Goal: Task Accomplishment & Management: Contribute content

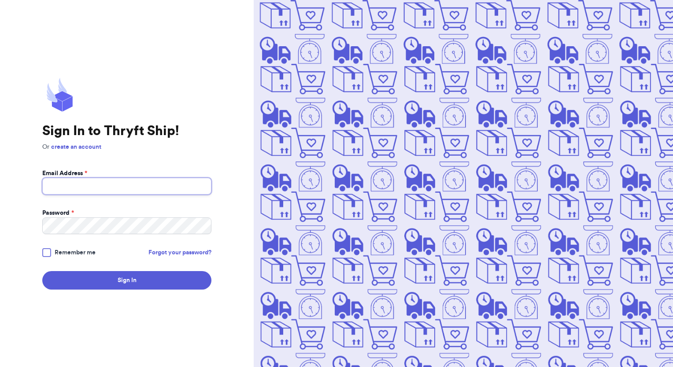
click at [89, 181] on input "Email Address *" at bounding box center [126, 186] width 169 height 17
type input "[EMAIL_ADDRESS][DOMAIN_NAME]"
drag, startPoint x: 87, startPoint y: 210, endPoint x: 90, endPoint y: 216, distance: 7.1
click at [87, 211] on div "Password *" at bounding box center [126, 213] width 169 height 9
click at [42, 271] on button "Sign In" at bounding box center [126, 280] width 169 height 18
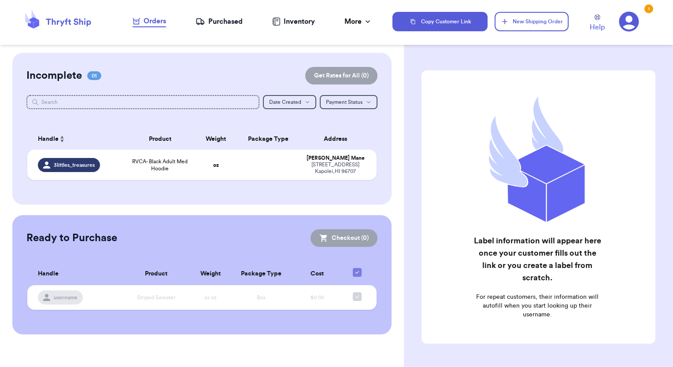
click at [287, 26] on div "Inventory" at bounding box center [293, 21] width 43 height 11
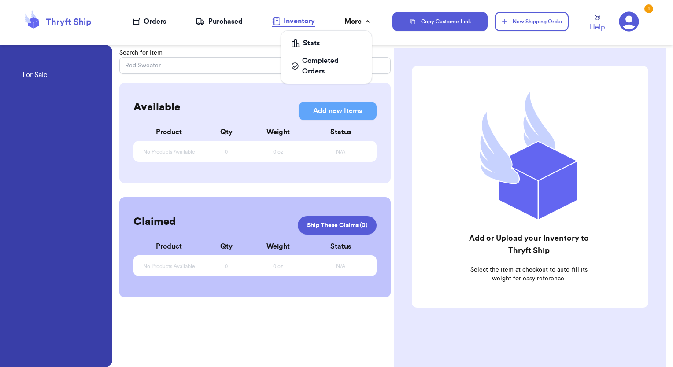
drag, startPoint x: 359, startPoint y: 20, endPoint x: 366, endPoint y: 20, distance: 6.6
click at [364, 20] on div "More" at bounding box center [358, 21] width 28 height 11
click at [318, 41] on div "Stats" at bounding box center [327, 43] width 70 height 11
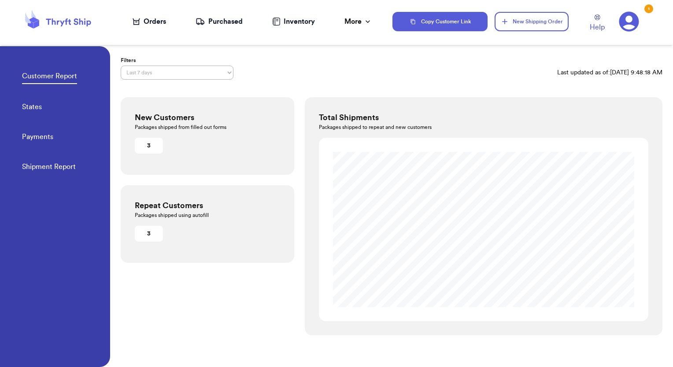
click at [155, 232] on div "3" at bounding box center [148, 233] width 21 height 9
click at [145, 235] on div "3" at bounding box center [148, 233] width 21 height 9
click at [211, 229] on div "Repeat Customers Packages shipped using autofill 3" at bounding box center [208, 224] width 174 height 78
click at [34, 108] on link "States" at bounding box center [32, 108] width 20 height 12
select select "LAST_30_DAYS"
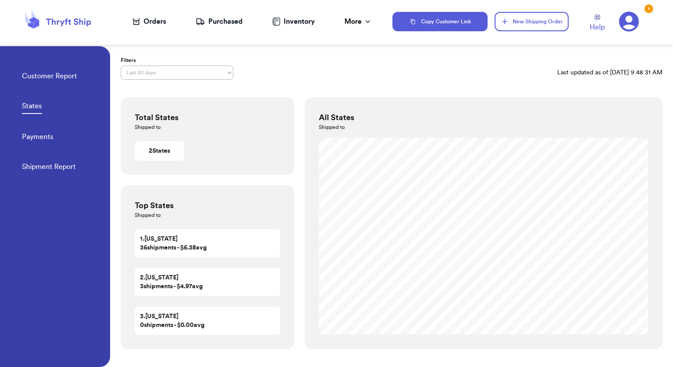
click at [42, 139] on link "Payments" at bounding box center [37, 138] width 31 height 12
select select "LAST_30_DAYS"
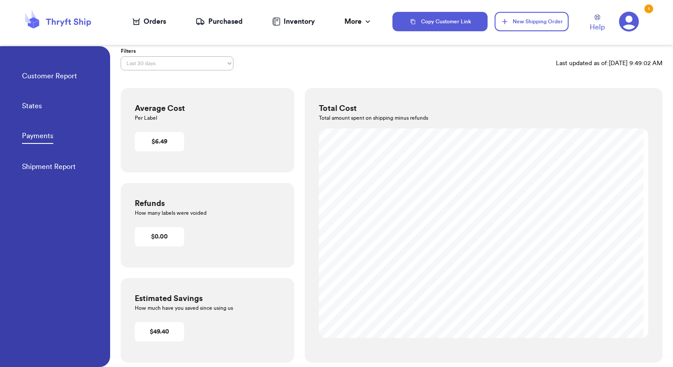
scroll to position [15, 0]
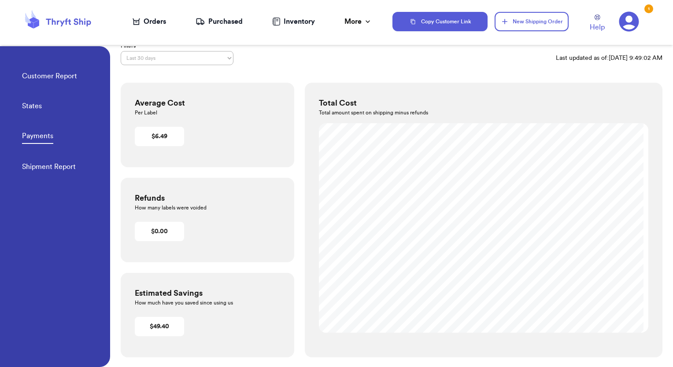
click at [39, 169] on link "Shipment Report" at bounding box center [49, 168] width 54 height 12
select select "LAST_30_DAYS"
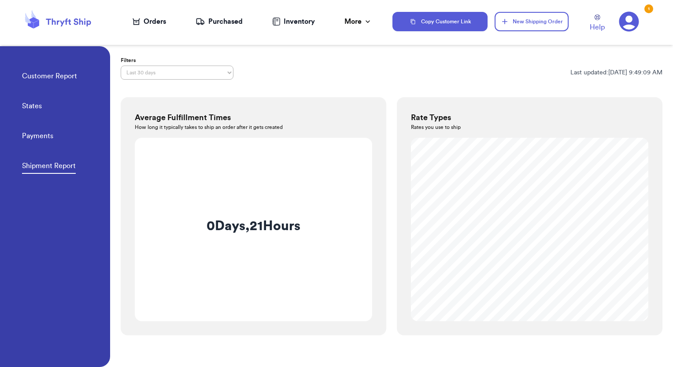
click at [46, 80] on link "Customer Report" at bounding box center [49, 77] width 55 height 12
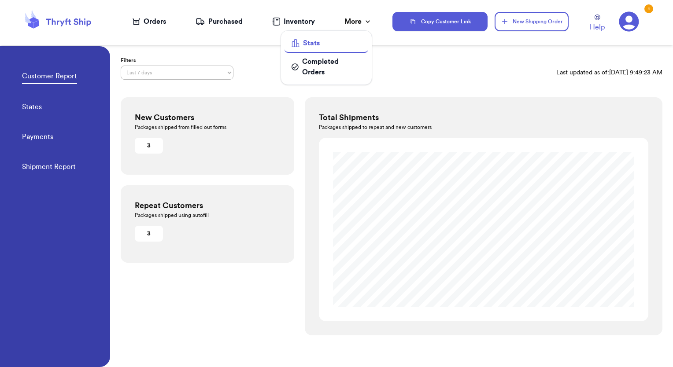
click at [366, 18] on icon at bounding box center [367, 21] width 9 height 9
click at [321, 60] on div "Completed Orders" at bounding box center [327, 66] width 70 height 21
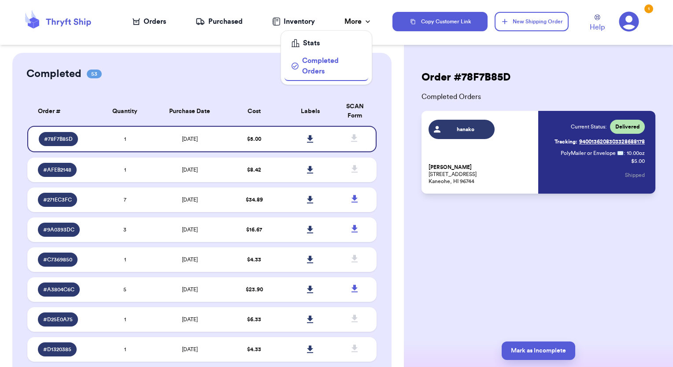
click at [354, 19] on div "More" at bounding box center [358, 21] width 28 height 11
click at [238, 22] on div "Purchased" at bounding box center [219, 21] width 47 height 11
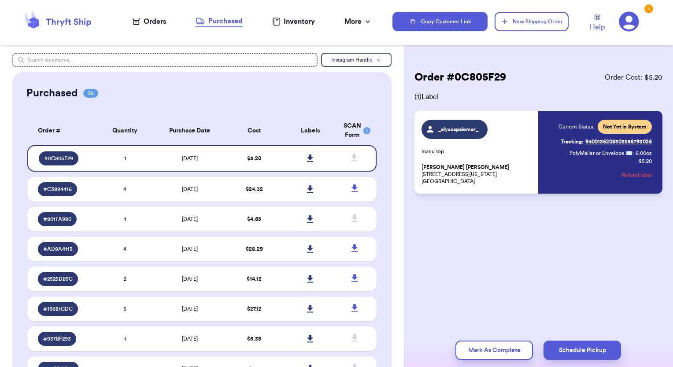
click at [152, 20] on div "Orders" at bounding box center [149, 21] width 33 height 11
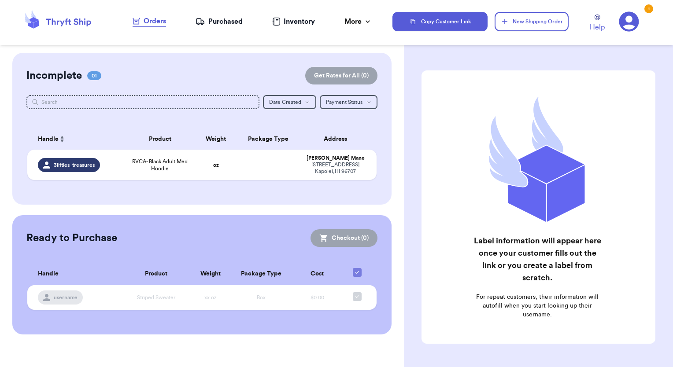
click at [303, 21] on div "Inventory" at bounding box center [293, 21] width 43 height 11
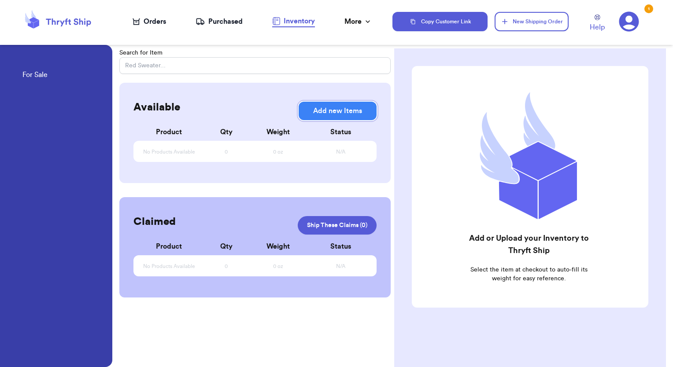
click at [327, 112] on button "Add new Items" at bounding box center [338, 111] width 78 height 18
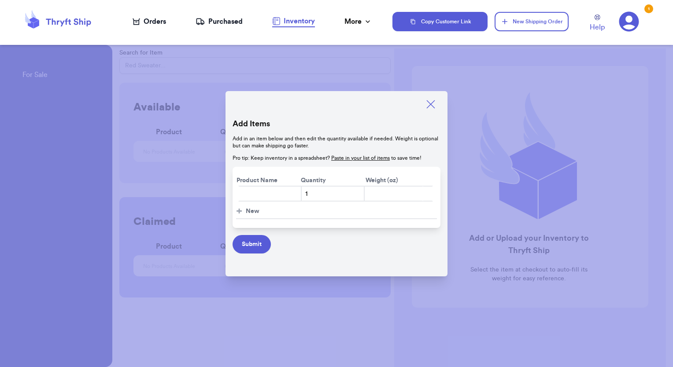
click at [266, 198] on input "text" at bounding box center [269, 194] width 63 height 16
type input "Tiare"
click at [250, 248] on button "Submit" at bounding box center [252, 244] width 38 height 18
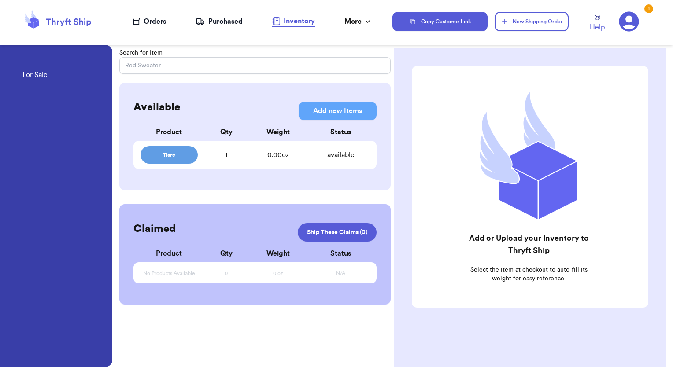
click at [335, 86] on div "Available Add new Items Add new Items Product Qty Weight Status Tiare 1 0.00 oz…" at bounding box center [254, 136] width 271 height 107
click at [340, 110] on button "Add new Items" at bounding box center [338, 111] width 78 height 18
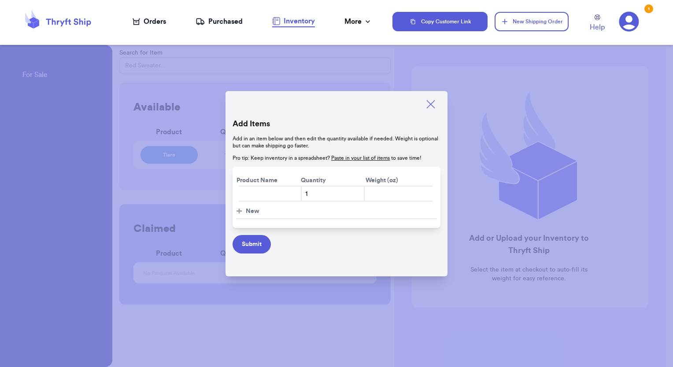
click at [257, 200] on input "text" at bounding box center [269, 194] width 63 height 16
type input "Chavah [GEOGRAPHIC_DATA]"
click at [252, 210] on span "New" at bounding box center [253, 211] width 14 height 9
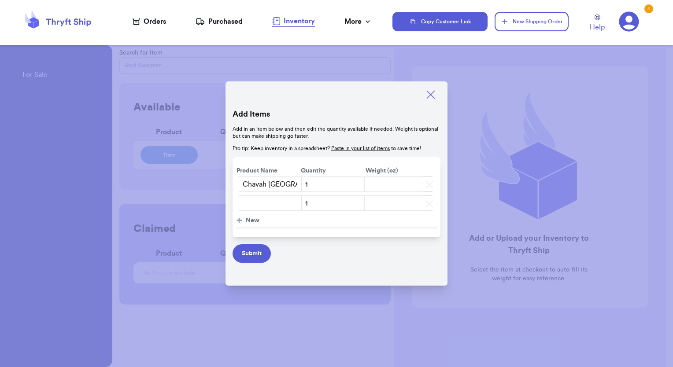
click at [256, 209] on input "text" at bounding box center [269, 204] width 63 height 16
click at [270, 204] on input "[PERSON_NAME]" at bounding box center [269, 204] width 63 height 16
type input "[PERSON_NAME]"
click at [261, 249] on button "Submit" at bounding box center [252, 253] width 38 height 18
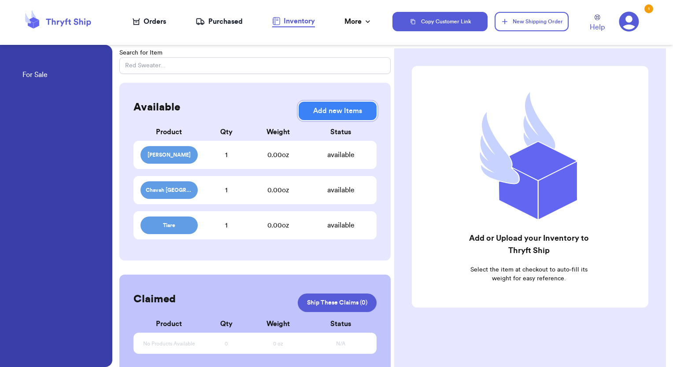
click at [349, 110] on button "Add new Items" at bounding box center [338, 111] width 78 height 18
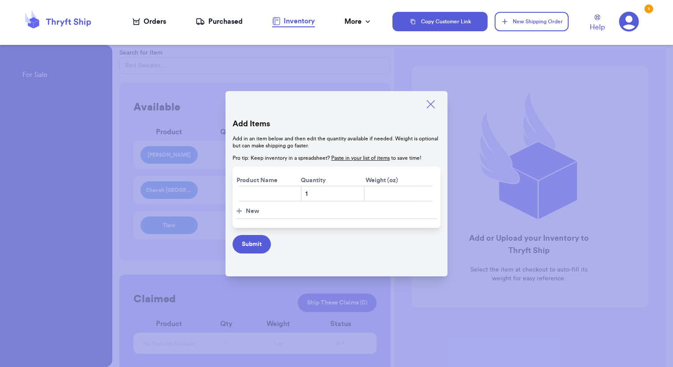
click at [264, 196] on input "text" at bounding box center [269, 194] width 63 height 16
type input "Gem"
click at [259, 209] on span "New" at bounding box center [253, 211] width 14 height 9
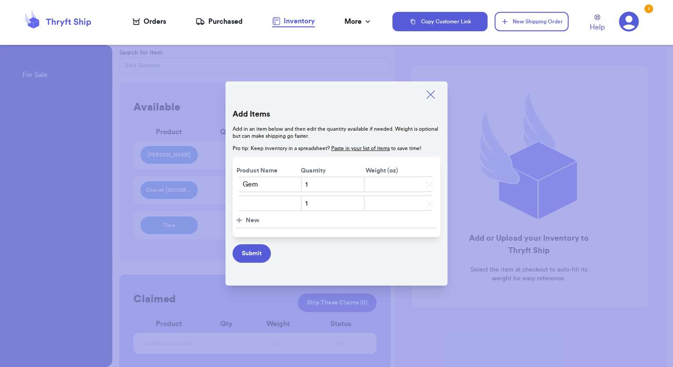
click at [257, 202] on input "text" at bounding box center [269, 204] width 63 height 16
type input "[PERSON_NAME]"
click at [250, 219] on span "New" at bounding box center [253, 220] width 14 height 9
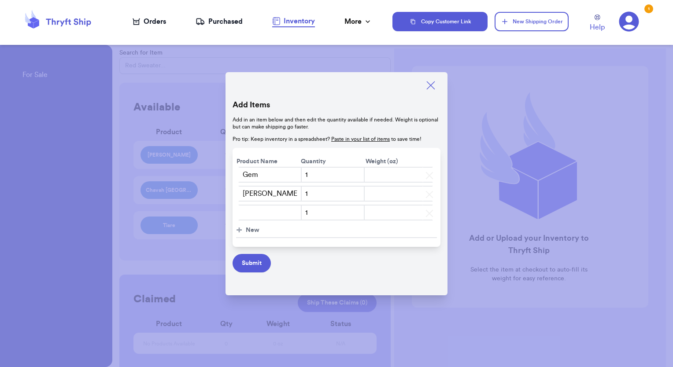
click at [251, 216] on input "text" at bounding box center [269, 213] width 63 height 16
type input "[PERSON_NAME]"
click at [250, 230] on span "New" at bounding box center [253, 230] width 14 height 9
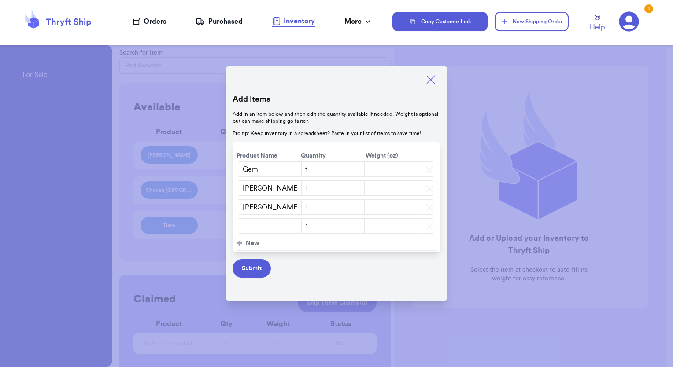
click at [250, 232] on input "text" at bounding box center [269, 226] width 63 height 16
type input "[PERSON_NAME]"
click at [255, 246] on span "New" at bounding box center [253, 243] width 14 height 9
click at [255, 249] on input "text" at bounding box center [269, 245] width 63 height 16
type input "[PERSON_NAME]"
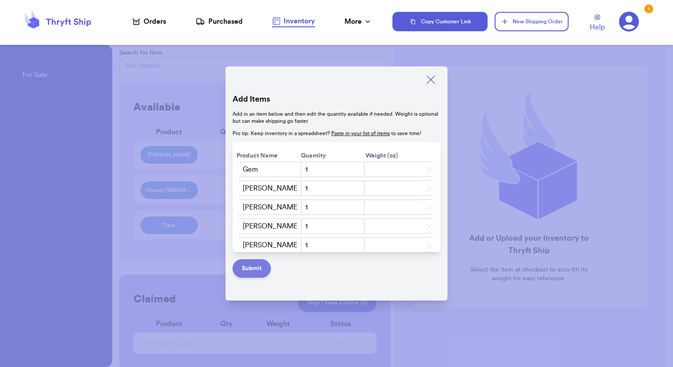
click at [253, 264] on button "Submit" at bounding box center [252, 268] width 38 height 18
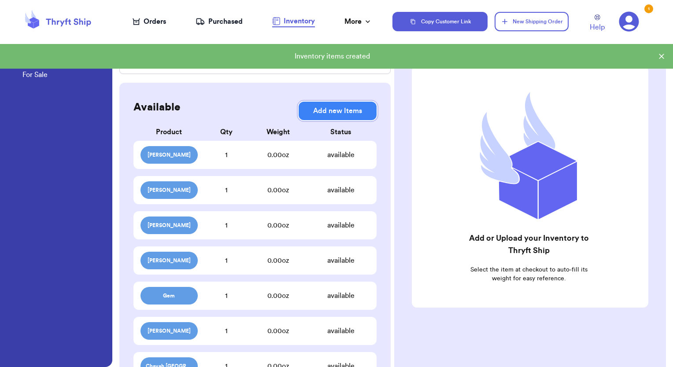
click at [320, 111] on button "Add new Items" at bounding box center [338, 111] width 78 height 18
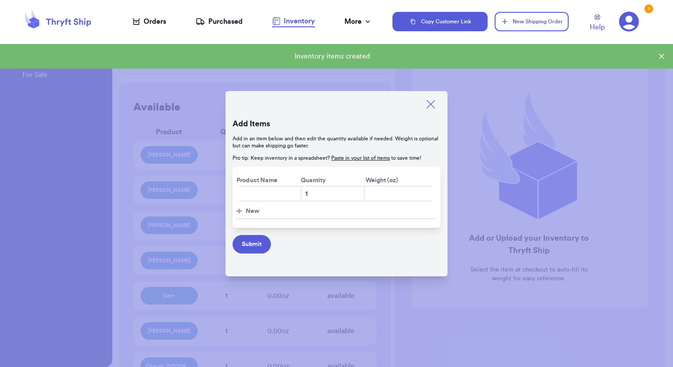
click at [250, 195] on input "text" at bounding box center [269, 194] width 63 height 16
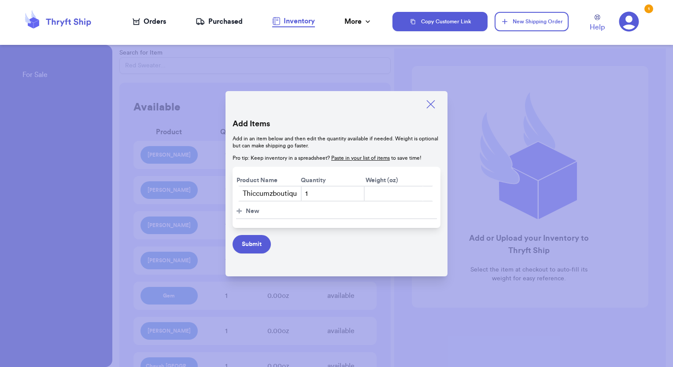
scroll to position [0, 4]
type input "Thiccumzboutique"
click at [256, 248] on button "Submit" at bounding box center [252, 244] width 38 height 18
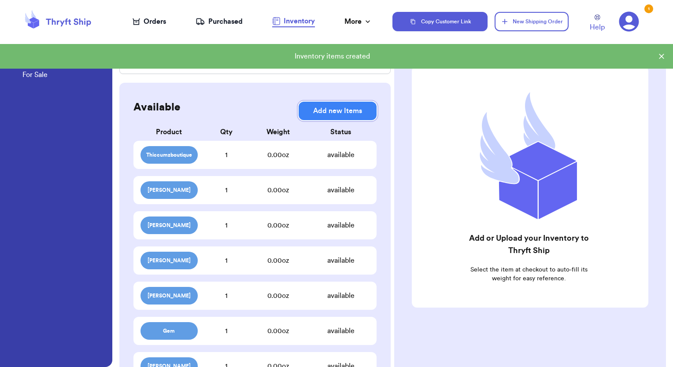
click at [319, 117] on button "Add new Items" at bounding box center [338, 111] width 78 height 18
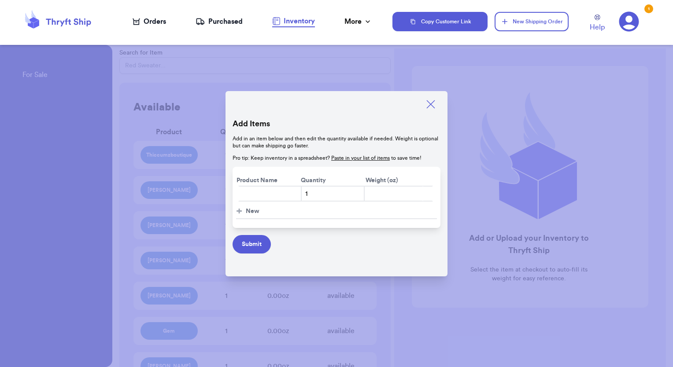
click at [244, 198] on input "text" at bounding box center [269, 194] width 63 height 16
type input "[PERSON_NAME]"
click at [251, 214] on span "New" at bounding box center [253, 211] width 14 height 9
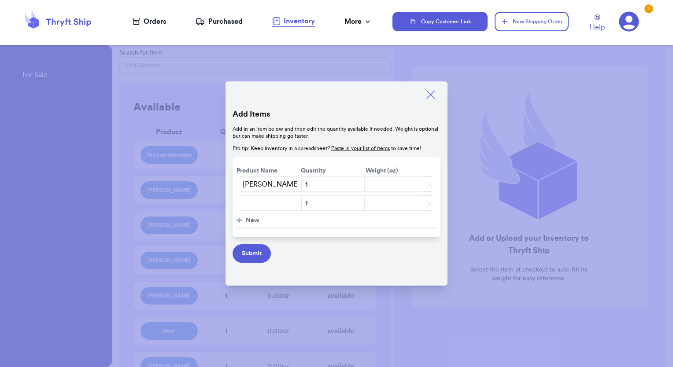
click at [266, 205] on input "text" at bounding box center [269, 204] width 63 height 16
type input "Genoa"
click at [250, 219] on span "New" at bounding box center [253, 220] width 14 height 9
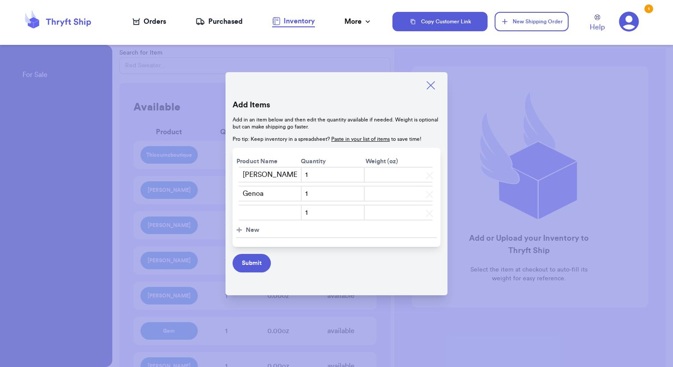
click at [279, 215] on input "text" at bounding box center [269, 213] width 63 height 16
type input "Kaileasbtq"
click at [250, 230] on span "New" at bounding box center [253, 230] width 14 height 9
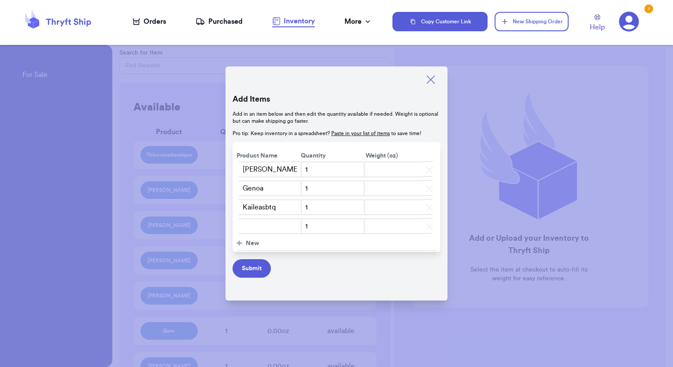
click at [250, 230] on input "text" at bounding box center [269, 226] width 63 height 16
type input "Elyssa"
click at [249, 245] on span "New" at bounding box center [253, 243] width 14 height 9
click at [262, 245] on input "text" at bounding box center [269, 245] width 63 height 16
type input "Shammahlyn"
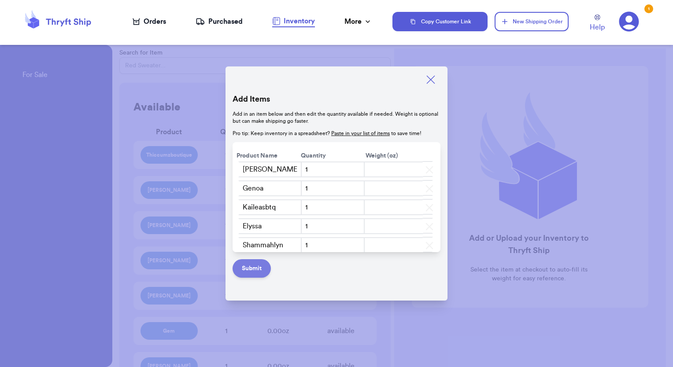
click at [255, 267] on button "Submit" at bounding box center [252, 268] width 38 height 18
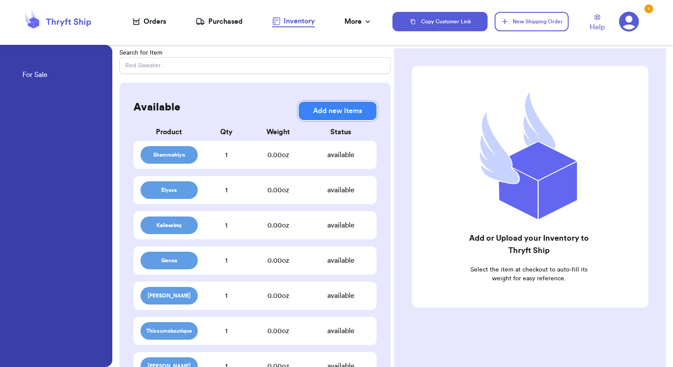
click at [336, 110] on button "Add new Items" at bounding box center [338, 111] width 78 height 18
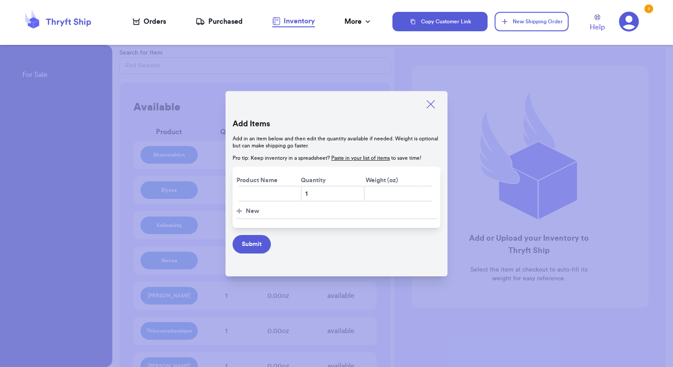
click at [273, 195] on input "text" at bounding box center [269, 194] width 63 height 16
type input "Nai.btq"
click at [255, 244] on button "Submit" at bounding box center [252, 244] width 38 height 18
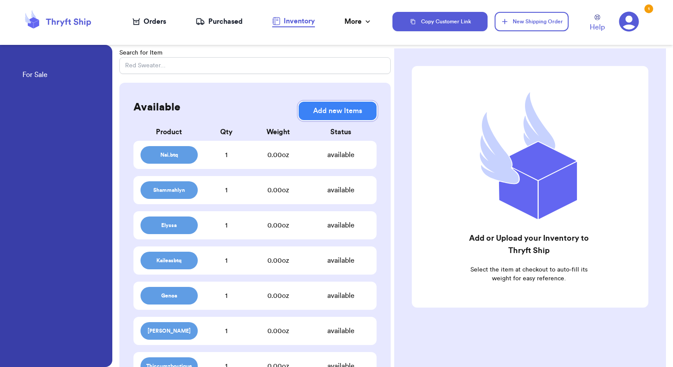
click at [343, 114] on button "Add new Items" at bounding box center [338, 111] width 78 height 18
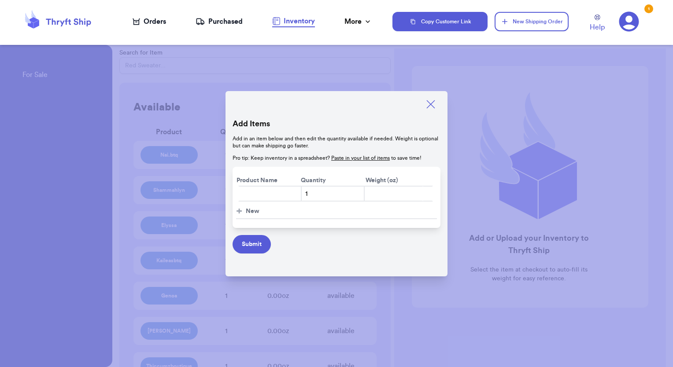
click at [262, 192] on input "text" at bounding box center [269, 194] width 63 height 16
type input "Aunty [PERSON_NAME]"
click at [251, 213] on span "New" at bounding box center [253, 211] width 14 height 9
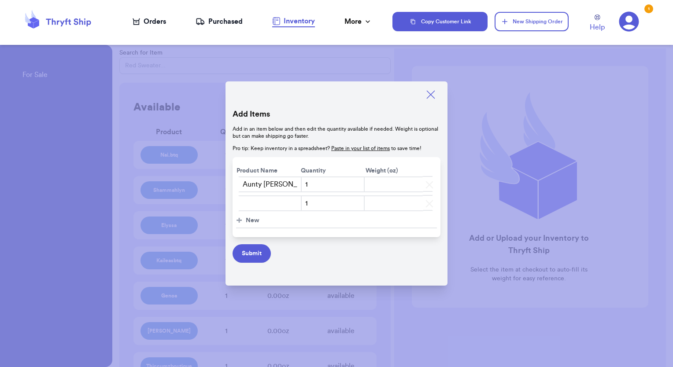
click at [268, 204] on input "text" at bounding box center [269, 204] width 63 height 16
type input "Aunty [PERSON_NAME]"
click at [245, 223] on button "+ New" at bounding box center [336, 221] width 201 height 15
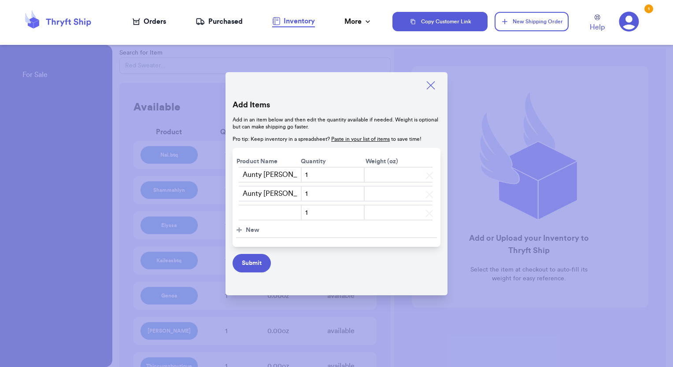
click at [250, 210] on input "text" at bounding box center [269, 213] width 63 height 16
type input "Pegz"
click at [251, 230] on span "New" at bounding box center [253, 230] width 14 height 9
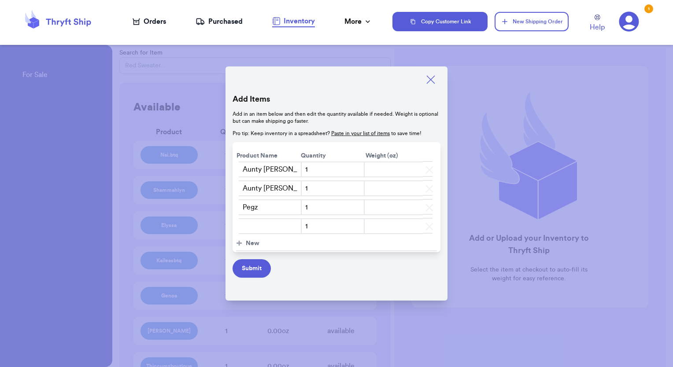
click at [271, 228] on input "text" at bounding box center [269, 226] width 63 height 16
type input "Aunty Barbie"
click at [254, 242] on span "New" at bounding box center [253, 243] width 14 height 9
click at [245, 248] on input "text" at bounding box center [269, 245] width 63 height 16
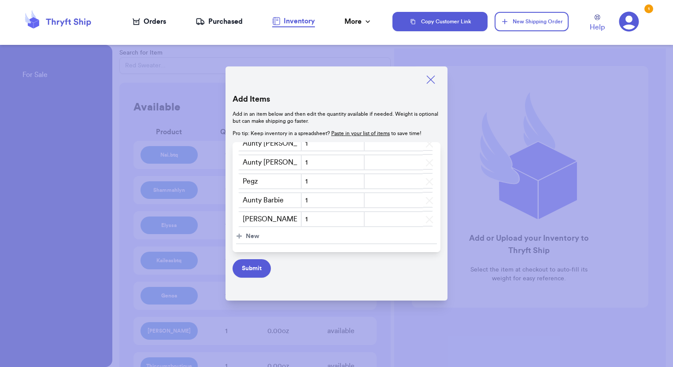
type input "[PERSON_NAME]"
click at [253, 240] on button "+ New" at bounding box center [336, 236] width 201 height 15
click at [262, 236] on input "text" at bounding box center [269, 238] width 63 height 16
type input "[PERSON_NAME] (Just 2 Moms)"
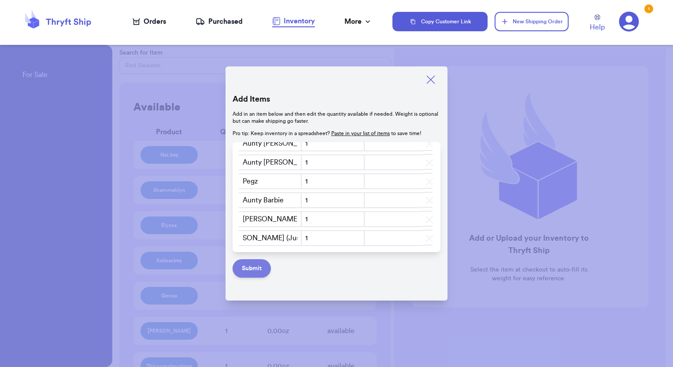
click at [243, 270] on button "Submit" at bounding box center [252, 268] width 38 height 18
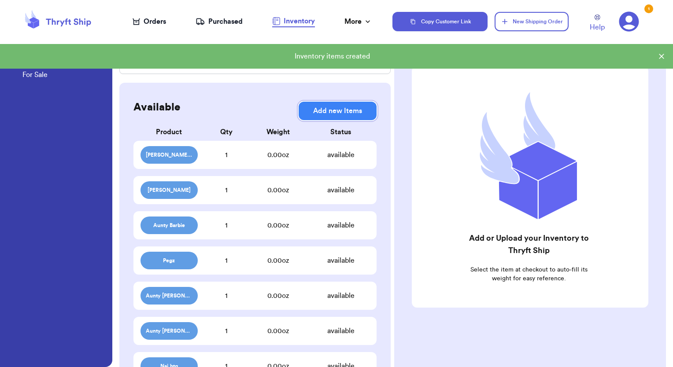
click at [319, 110] on button "Add new Items" at bounding box center [338, 111] width 78 height 18
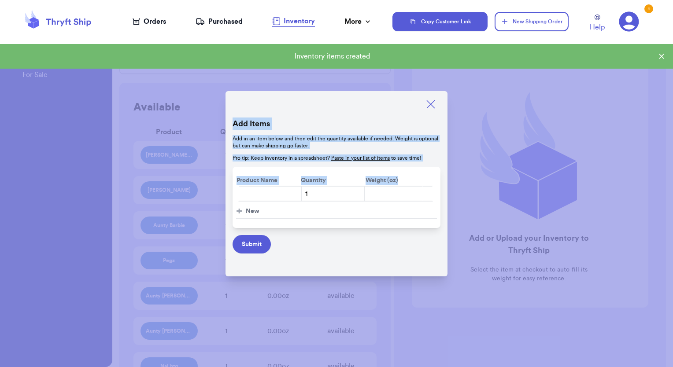
click at [243, 198] on input "text" at bounding box center [269, 194] width 63 height 16
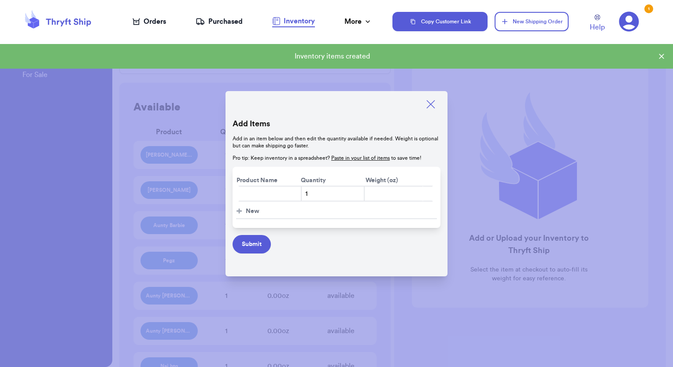
click at [283, 191] on input "text" at bounding box center [269, 194] width 63 height 16
type input "Rissa"
click at [247, 211] on span "New" at bounding box center [253, 211] width 14 height 9
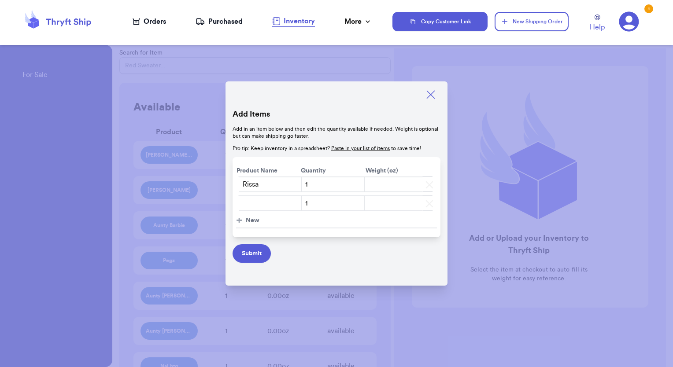
click at [259, 198] on input "text" at bounding box center [269, 204] width 63 height 16
click at [275, 207] on input "text" at bounding box center [269, 204] width 63 height 16
type input "Mama Charnz"
click at [248, 217] on span "New" at bounding box center [253, 220] width 14 height 9
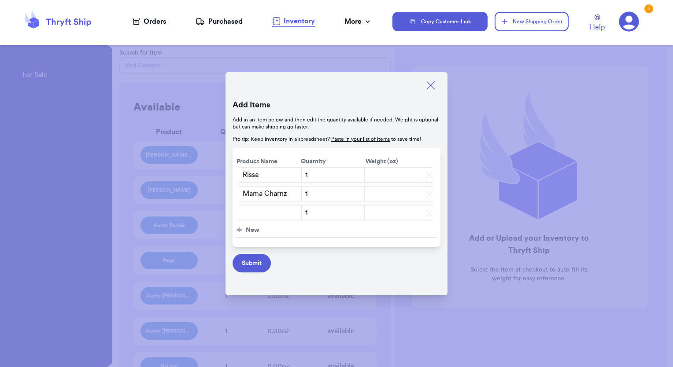
click at [261, 214] on input "text" at bounding box center [269, 213] width 63 height 16
type input "[PERSON_NAME]"
click at [254, 232] on span "New" at bounding box center [253, 230] width 14 height 9
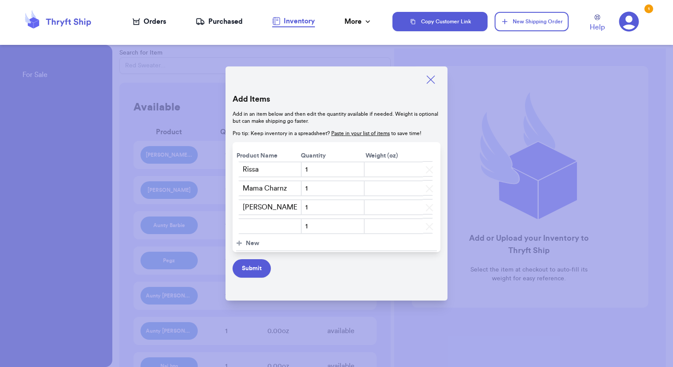
click at [261, 231] on input "text" at bounding box center [269, 226] width 63 height 16
type input "Meesh"
click at [252, 245] on span "New" at bounding box center [253, 243] width 14 height 9
click at [270, 242] on input "text" at bounding box center [269, 245] width 63 height 16
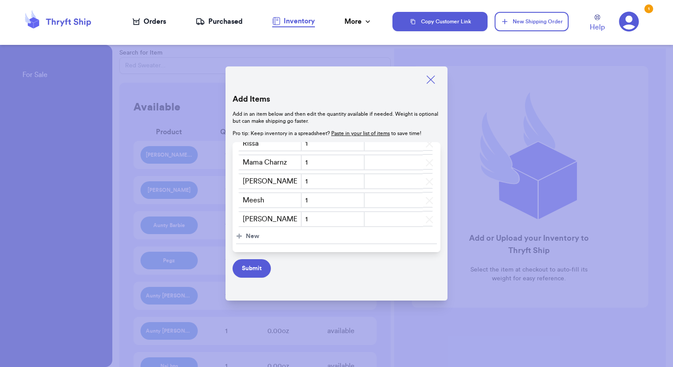
type input "[PERSON_NAME]"
click at [250, 233] on span "New" at bounding box center [253, 236] width 14 height 9
click at [271, 236] on input "text" at bounding box center [269, 238] width 63 height 16
type input "Btqxliaaa"
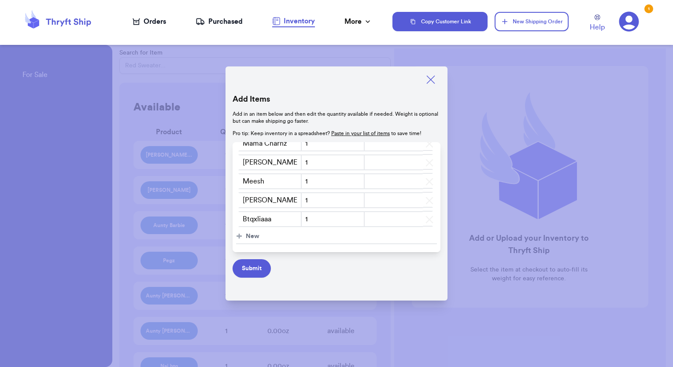
click at [252, 235] on span "New" at bounding box center [253, 236] width 14 height 9
click at [265, 235] on input "text" at bounding box center [269, 238] width 63 height 16
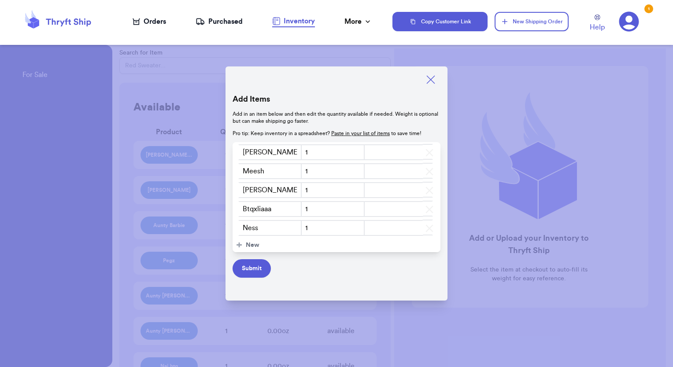
scroll to position [63, 0]
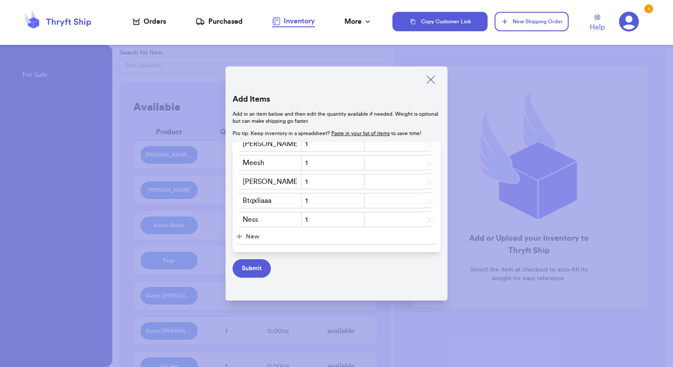
type input "Ness"
click at [248, 233] on span "New" at bounding box center [253, 237] width 14 height 9
click at [270, 235] on input "text" at bounding box center [269, 239] width 63 height 16
type input "Lolebyki"
click at [247, 276] on button "Submit" at bounding box center [252, 268] width 38 height 18
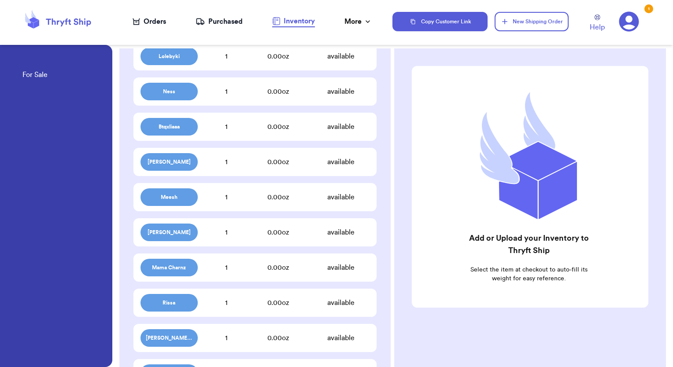
scroll to position [0, 0]
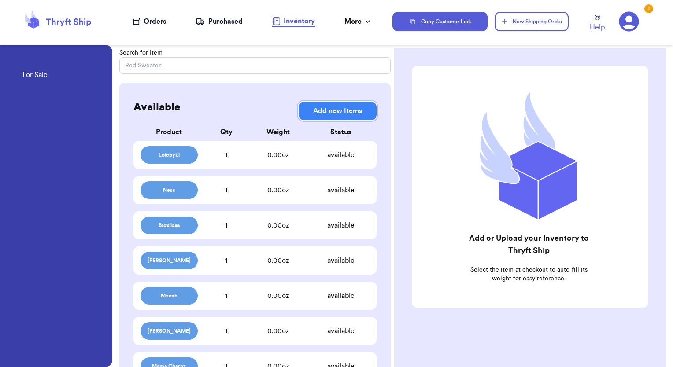
click at [335, 112] on button "Add new Items" at bounding box center [338, 111] width 78 height 18
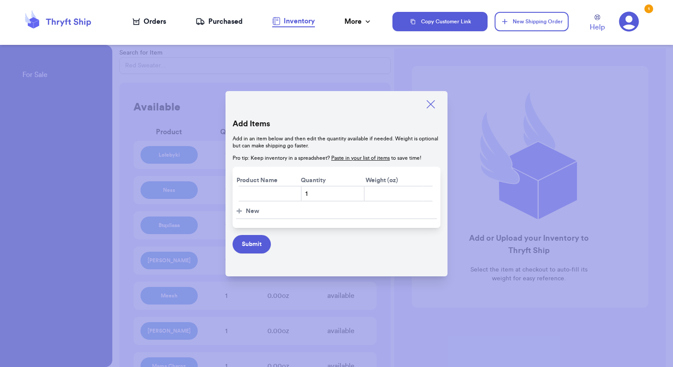
click at [261, 193] on input "text" at bounding box center [269, 194] width 63 height 16
type input "L"
type input "[PERSON_NAME]"
click at [256, 249] on button "Submit" at bounding box center [252, 244] width 38 height 18
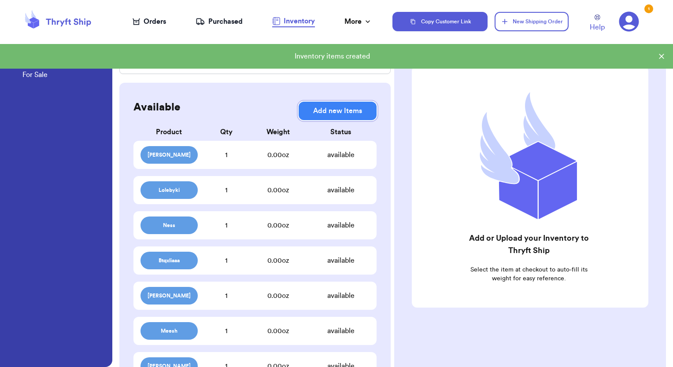
click at [316, 117] on button "Add new Items" at bounding box center [338, 111] width 78 height 18
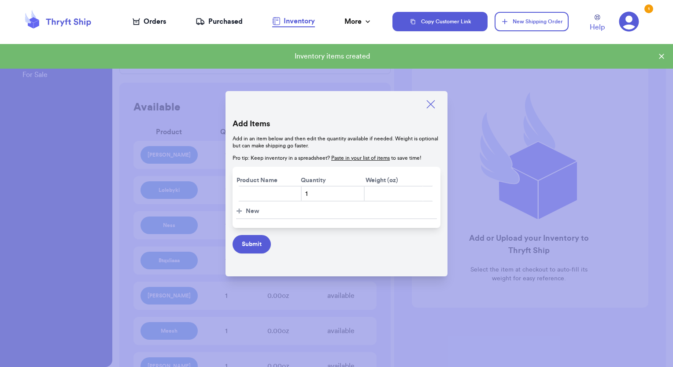
click at [262, 199] on input "text" at bounding box center [269, 194] width 63 height 16
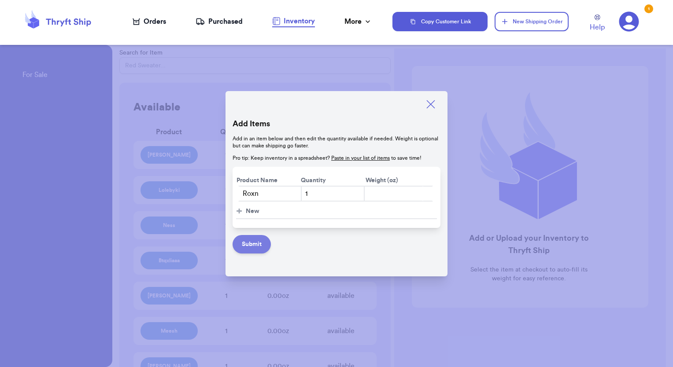
type input "Roxn"
click at [254, 246] on button "Submit" at bounding box center [252, 244] width 38 height 18
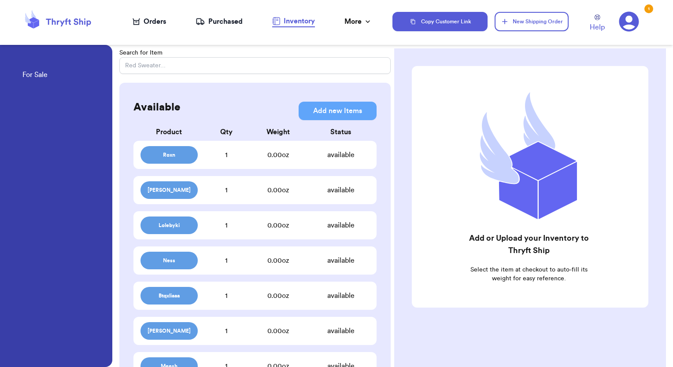
click at [326, 121] on div "Add new Items" at bounding box center [338, 110] width 78 height 21
click at [326, 112] on button "Add new Items" at bounding box center [338, 111] width 78 height 18
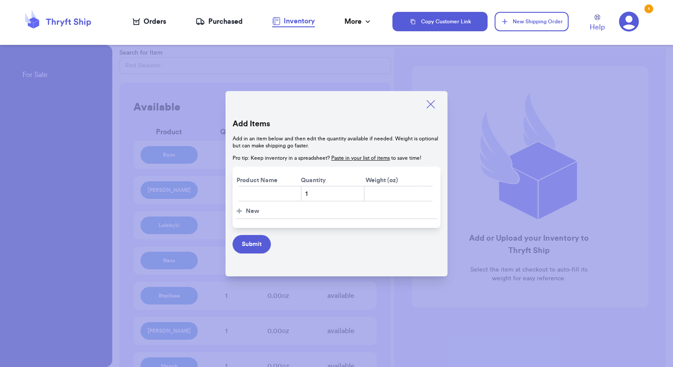
click at [266, 195] on input "text" at bounding box center [269, 194] width 63 height 16
type input "ka.findings2"
click at [255, 242] on button "Submit" at bounding box center [252, 244] width 38 height 18
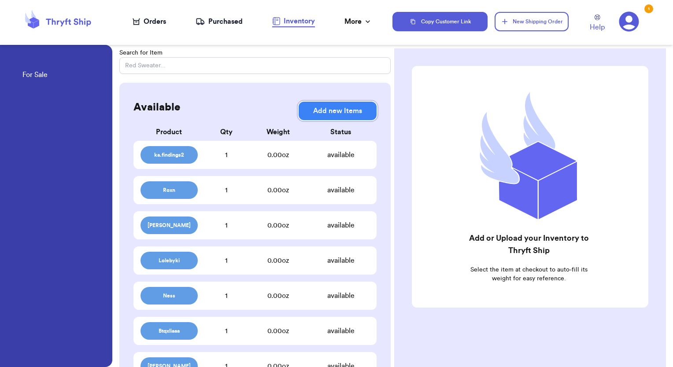
click at [324, 107] on button "Add new Items" at bounding box center [338, 111] width 78 height 18
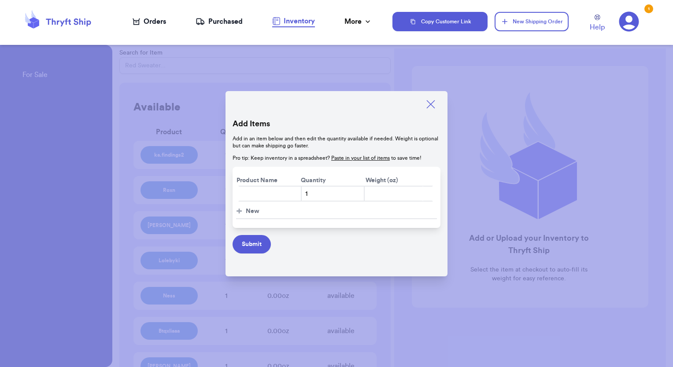
click at [267, 195] on input "text" at bounding box center [269, 194] width 63 height 16
type input "lizzzbhonest"
click at [253, 210] on span "New" at bounding box center [253, 211] width 14 height 9
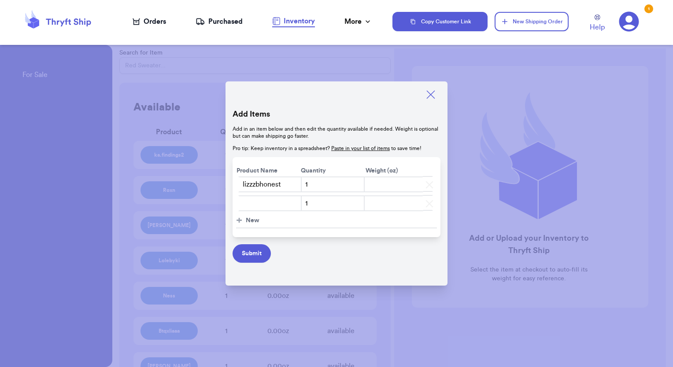
click at [264, 206] on input "text" at bounding box center [269, 204] width 63 height 16
type input "[PERSON_NAME]"
click at [259, 255] on button "Submit" at bounding box center [252, 253] width 38 height 18
